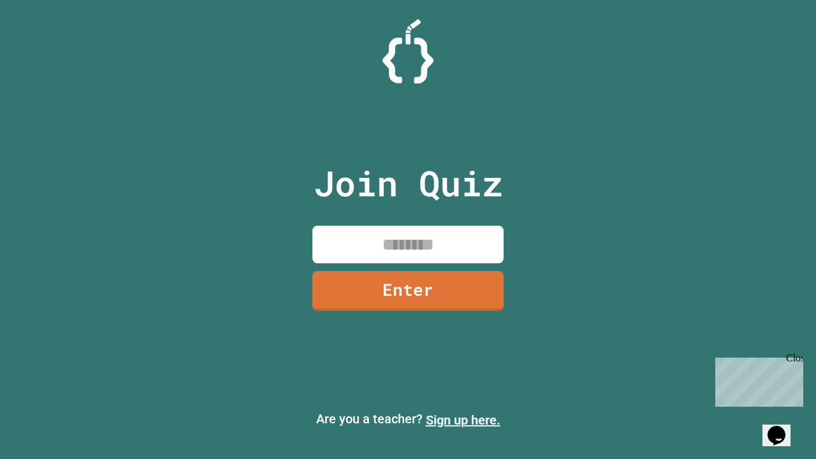
click at [463, 420] on link "Sign up here." at bounding box center [463, 419] width 75 height 15
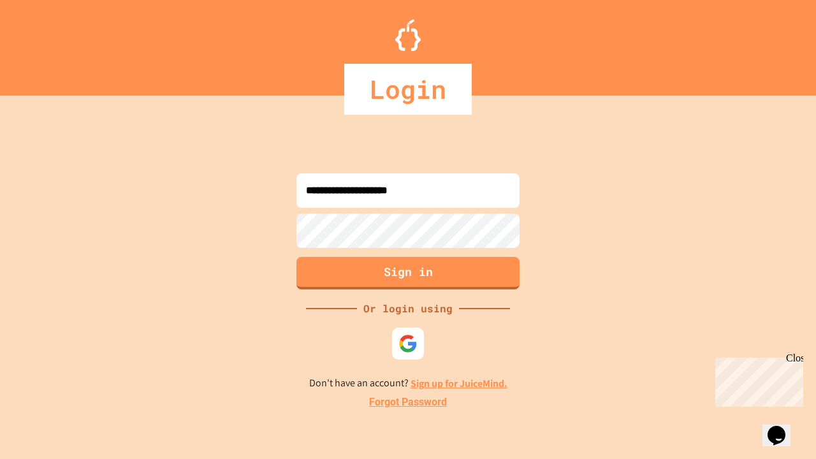
type input "**********"
